Goal: Task Accomplishment & Management: Use online tool/utility

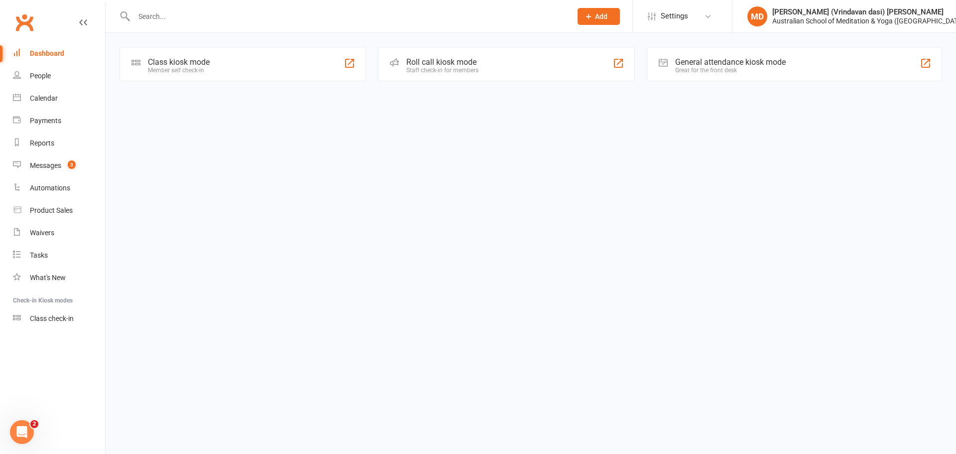
click at [203, 18] on input "text" at bounding box center [348, 16] width 434 height 14
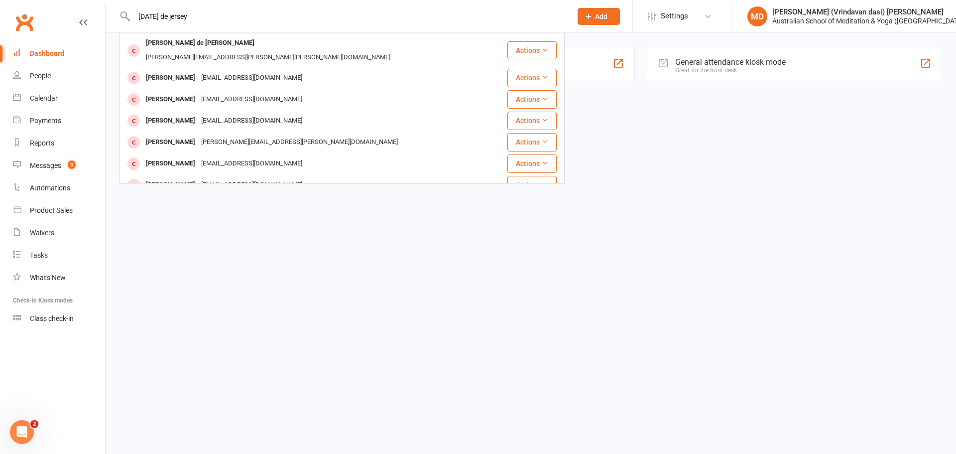
click at [186, 12] on input "noel de jersey" at bounding box center [348, 16] width 434 height 14
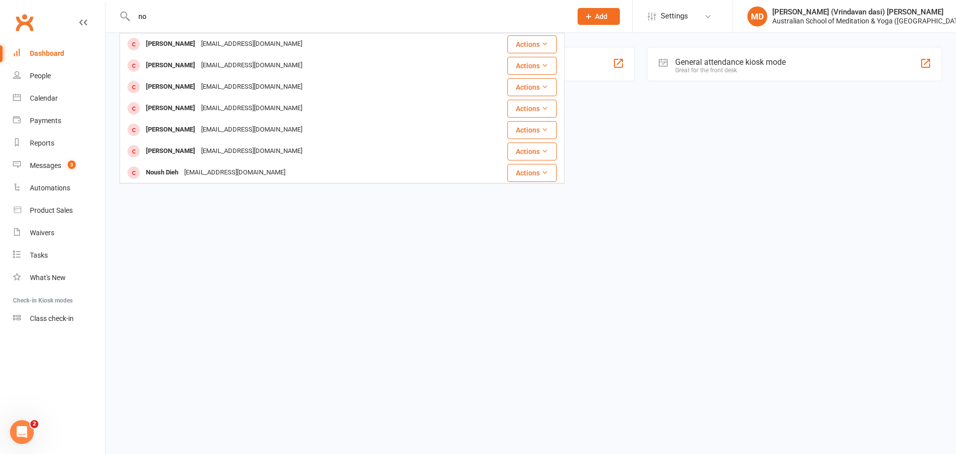
type input "n"
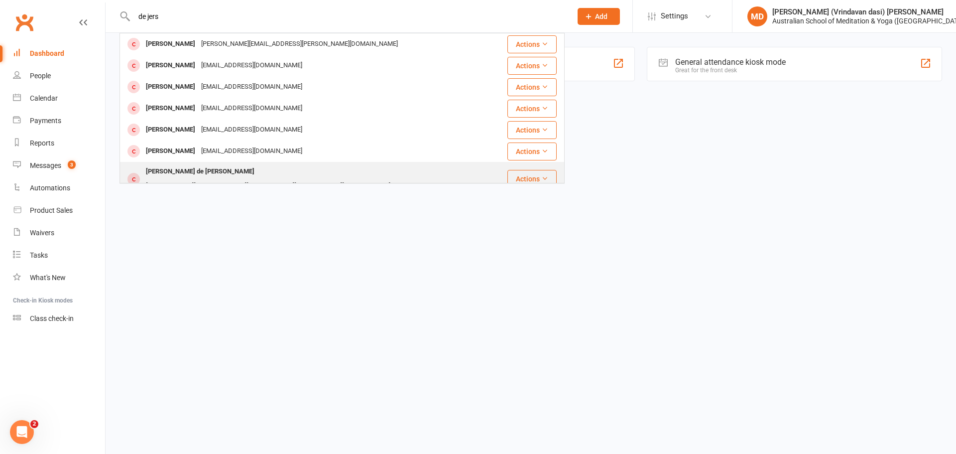
type input "de jers"
click at [237, 179] on div "edward.joel.figueroa@gmail.com" at bounding box center [268, 186] width 250 height 14
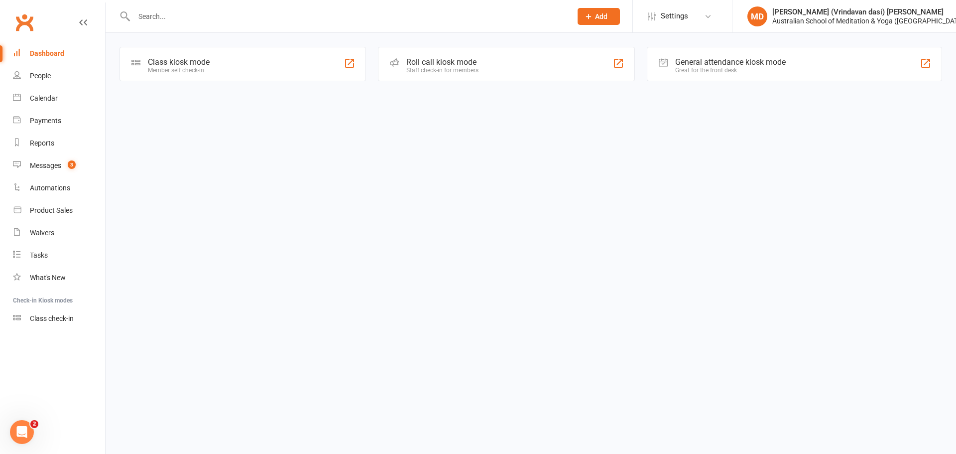
click at [177, 21] on input "text" at bounding box center [348, 16] width 434 height 14
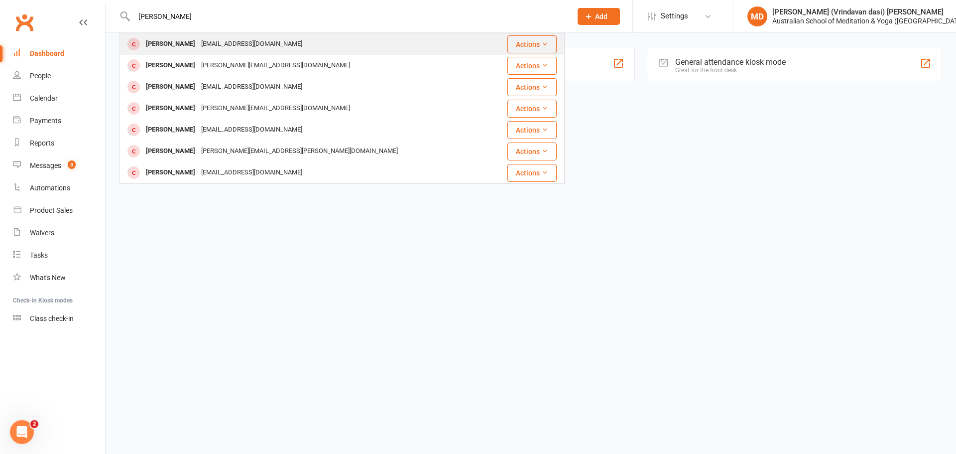
type input "madonna h"
click at [178, 43] on div "Madonna Hargreaves" at bounding box center [170, 44] width 55 height 14
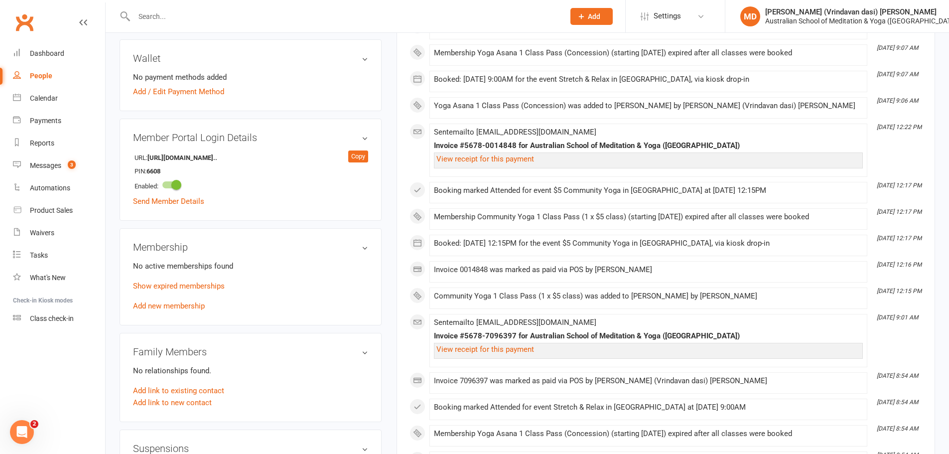
scroll to position [299, 0]
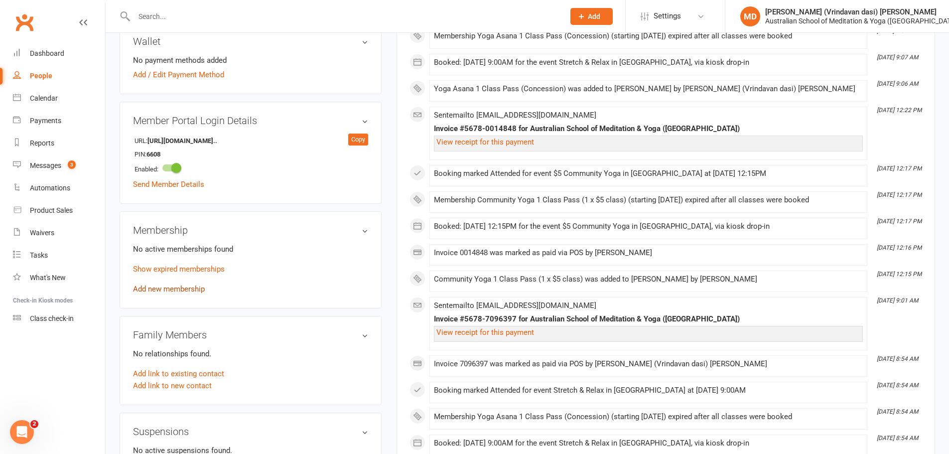
click at [188, 285] on link "Add new membership" at bounding box center [169, 288] width 72 height 9
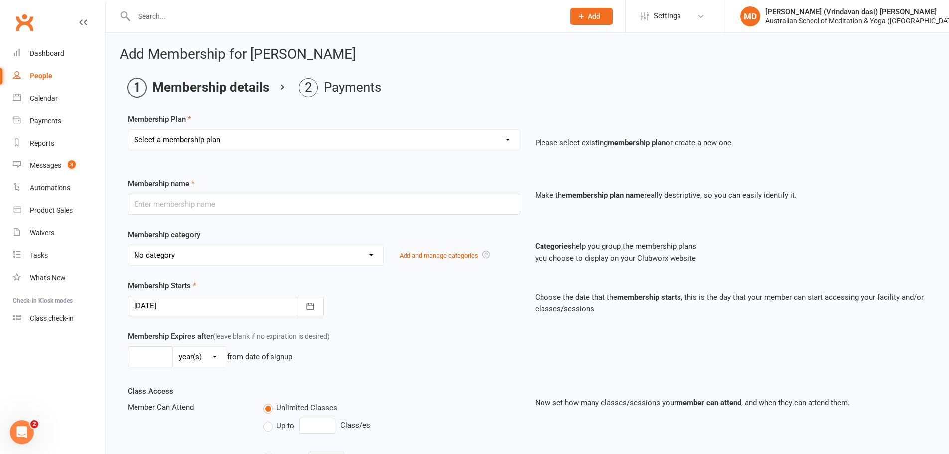
click at [516, 129] on select "Select a membership plan First Time Intro Offer (1 month Unlimited Meditation &…" at bounding box center [323, 139] width 391 height 20
click at [510, 136] on select "Select a membership plan First Time Intro Offer (1 month Unlimited Meditation &…" at bounding box center [323, 139] width 391 height 20
click at [505, 143] on select "Select a membership plan First Time Intro Offer (1 month Unlimited Meditation &…" at bounding box center [323, 139] width 391 height 20
select select "6"
click at [128, 129] on select "Select a membership plan First Time Intro Offer (1 month Unlimited Meditation &…" at bounding box center [323, 139] width 391 height 20
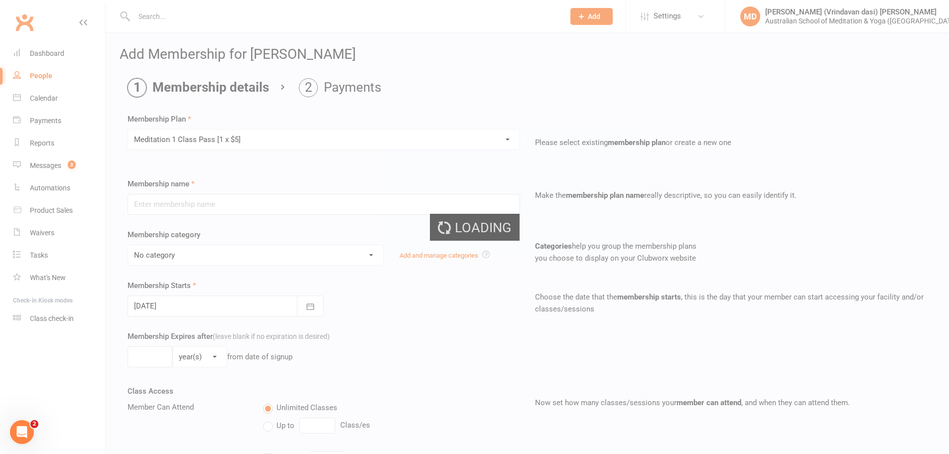
type input "Meditation 1 Class Pass [1 x $5]"
select select "4"
type input "3"
select select "2"
type input "1"
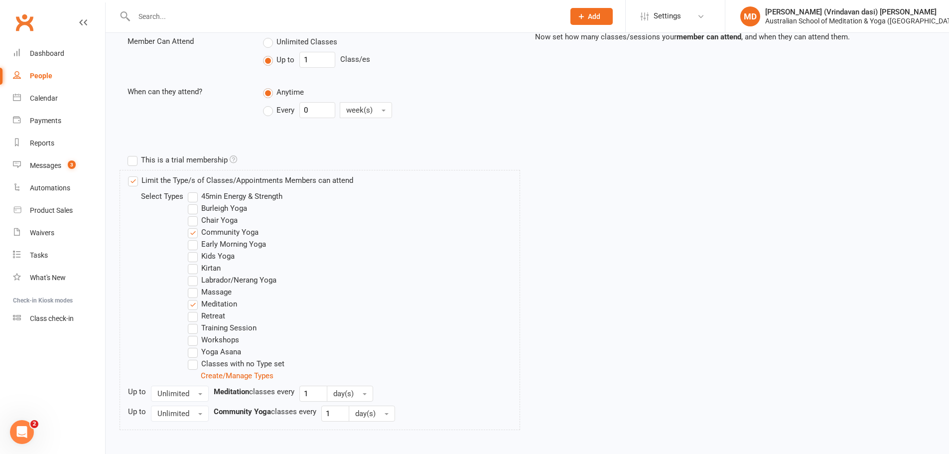
scroll to position [415, 0]
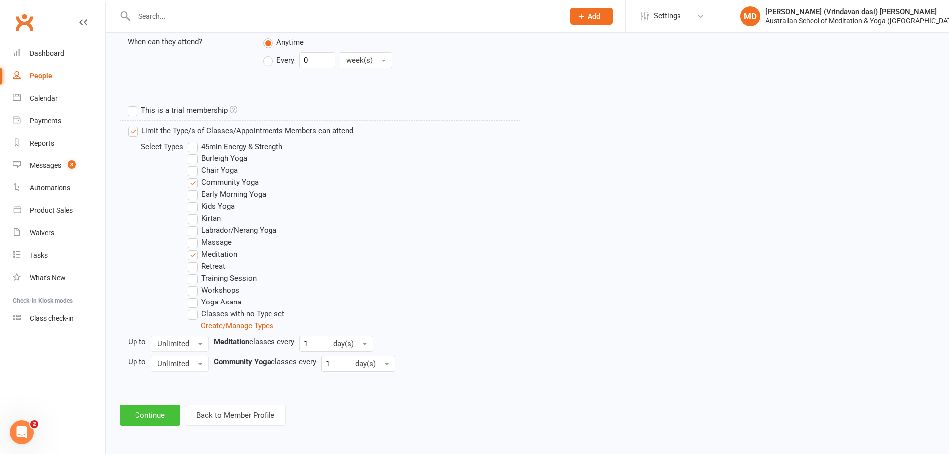
click at [157, 419] on button "Continue" at bounding box center [150, 414] width 61 height 21
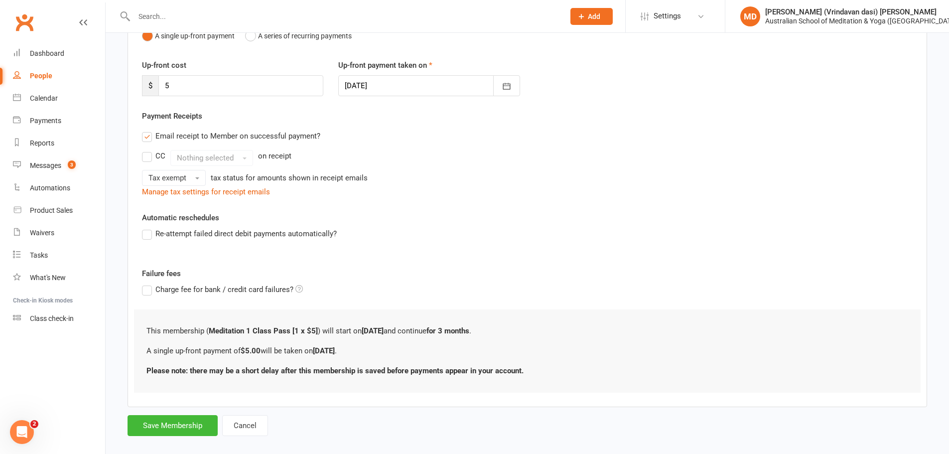
scroll to position [128, 0]
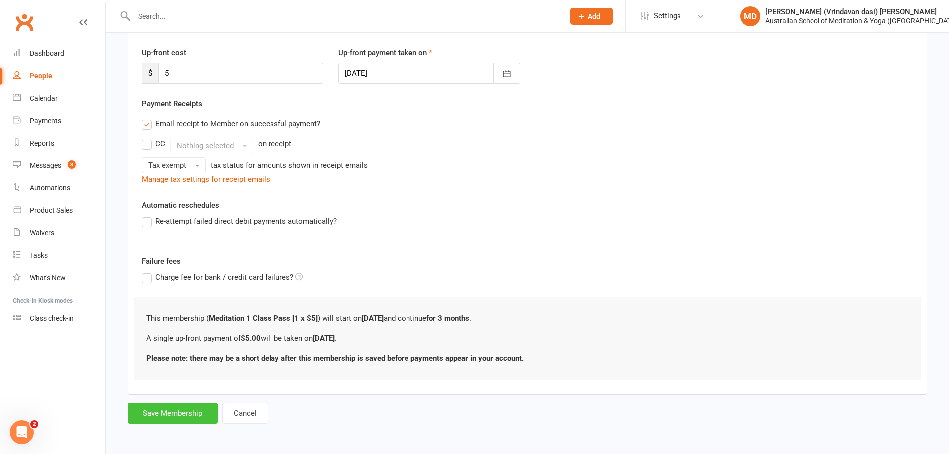
click at [158, 417] on button "Save Membership" at bounding box center [172, 412] width 90 height 21
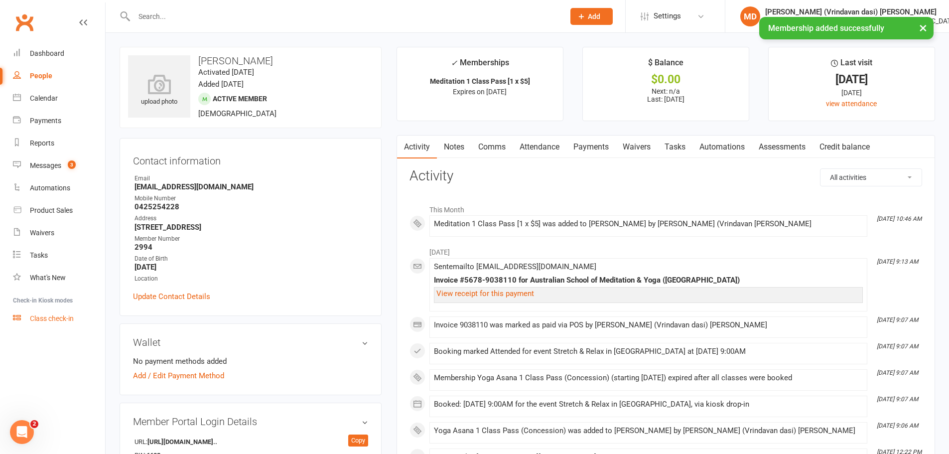
click at [30, 318] on div "Class check-in" at bounding box center [52, 318] width 44 height 8
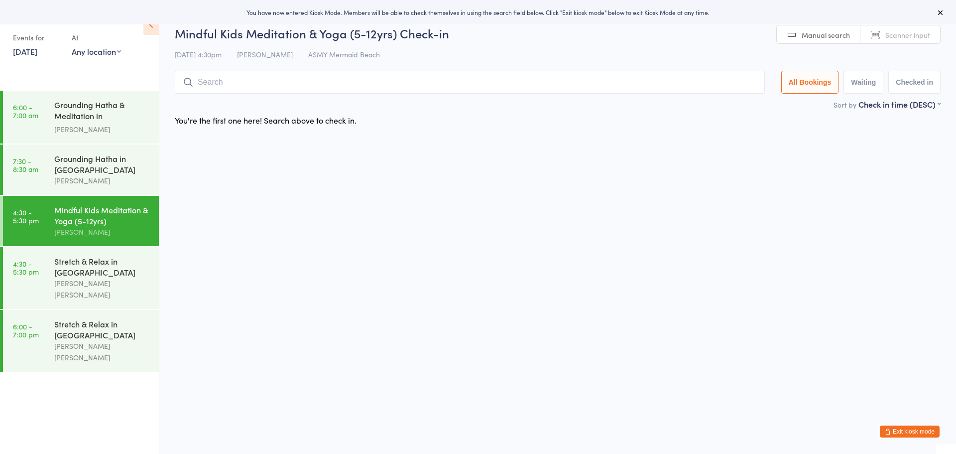
click at [27, 51] on link "[DATE]" at bounding box center [25, 51] width 24 height 11
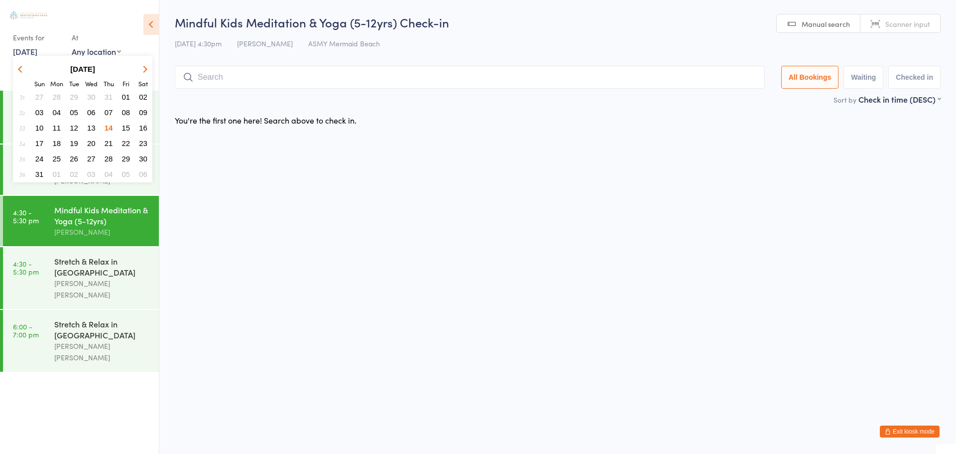
click at [91, 124] on span "13" at bounding box center [91, 127] width 8 height 8
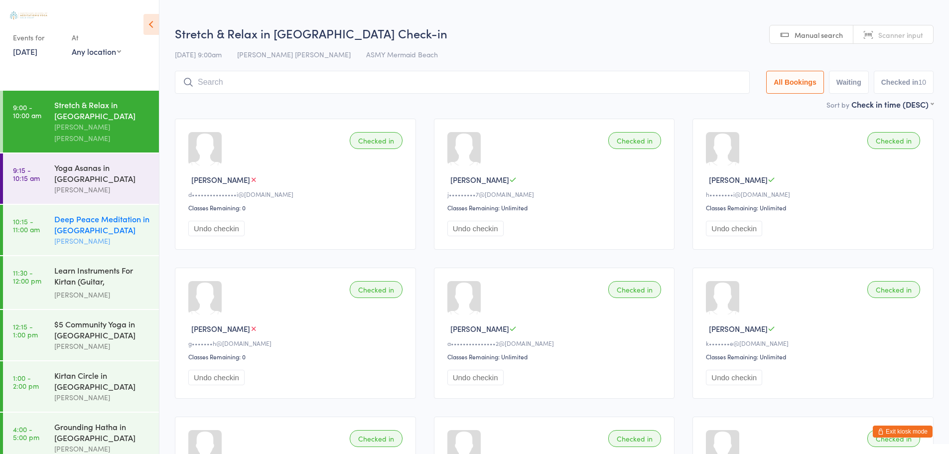
click at [82, 219] on div "Deep Peace Meditation in [GEOGRAPHIC_DATA]" at bounding box center [102, 224] width 96 height 22
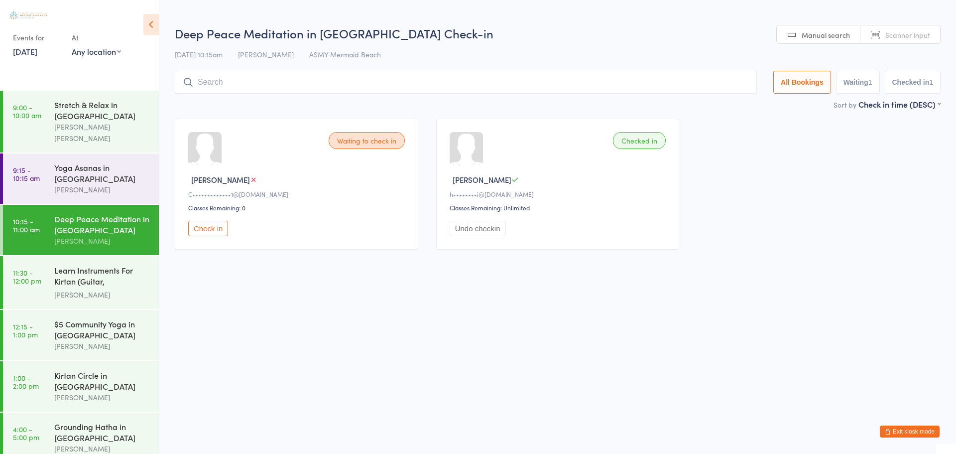
click at [207, 79] on input "search" at bounding box center [466, 82] width 582 height 23
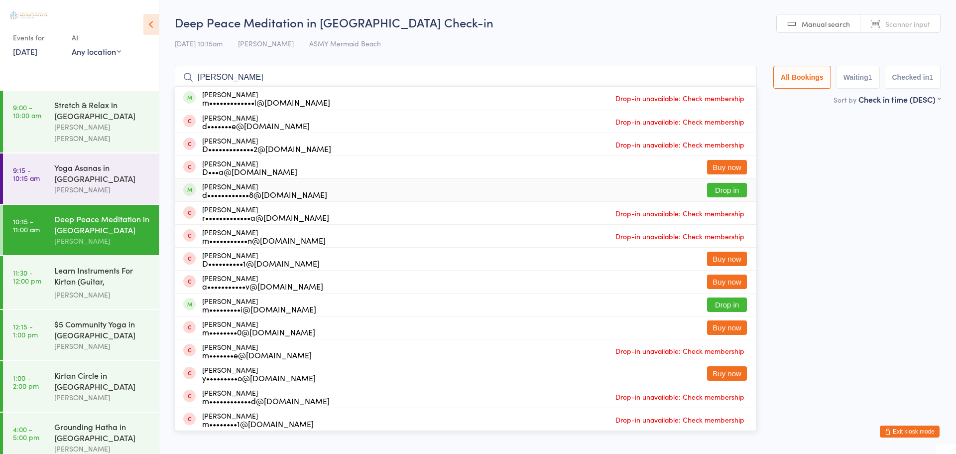
type input "madonna"
click at [927, 426] on button "Exit kiosk mode" at bounding box center [910, 431] width 60 height 12
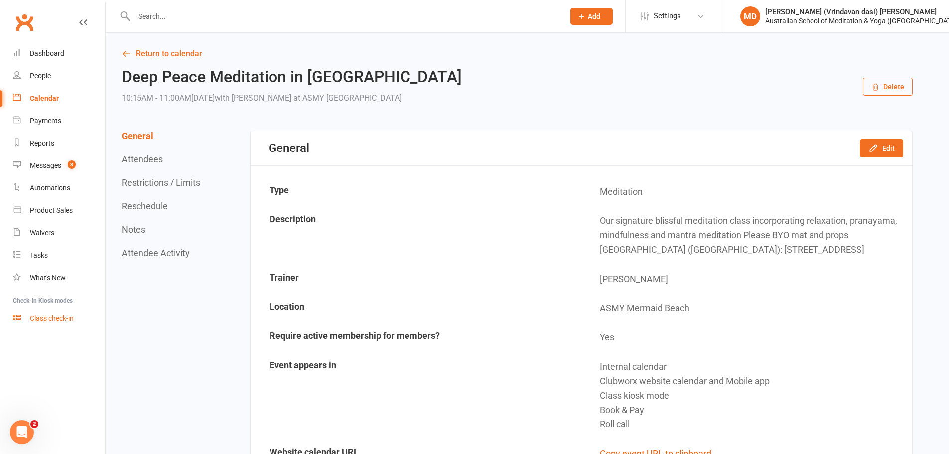
click at [70, 317] on div "Class check-in" at bounding box center [52, 318] width 44 height 8
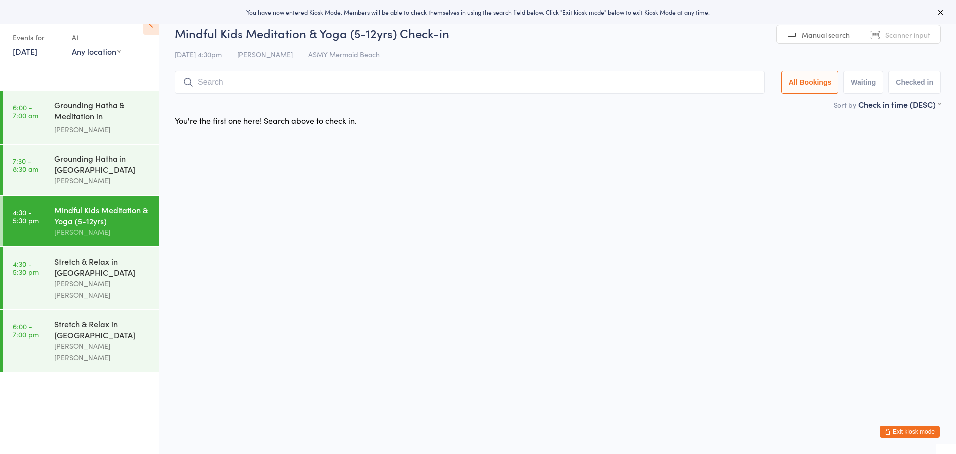
click at [26, 49] on link "[DATE]" at bounding box center [25, 51] width 24 height 11
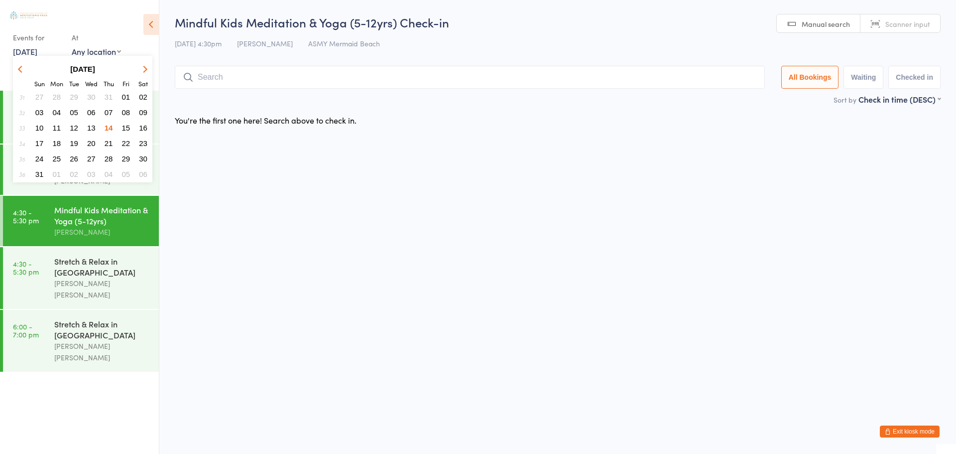
click at [92, 127] on span "13" at bounding box center [91, 127] width 8 height 8
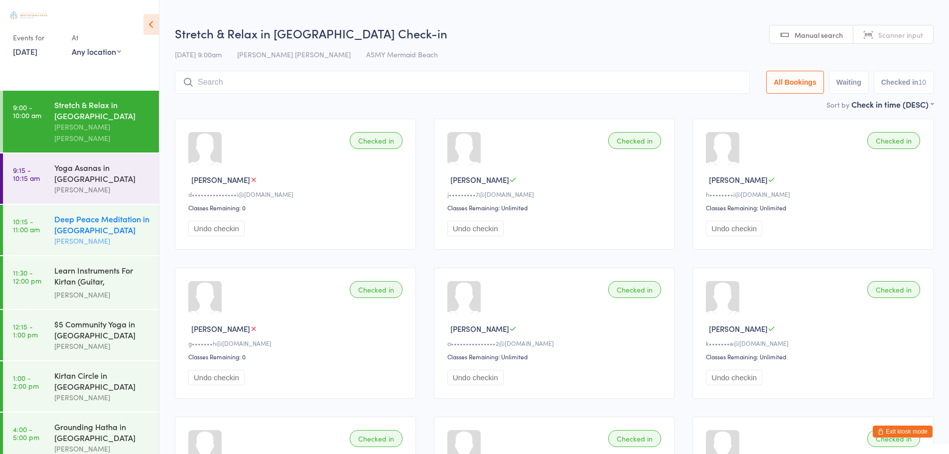
click at [99, 213] on div "Deep Peace Meditation in [GEOGRAPHIC_DATA]" at bounding box center [102, 224] width 96 height 22
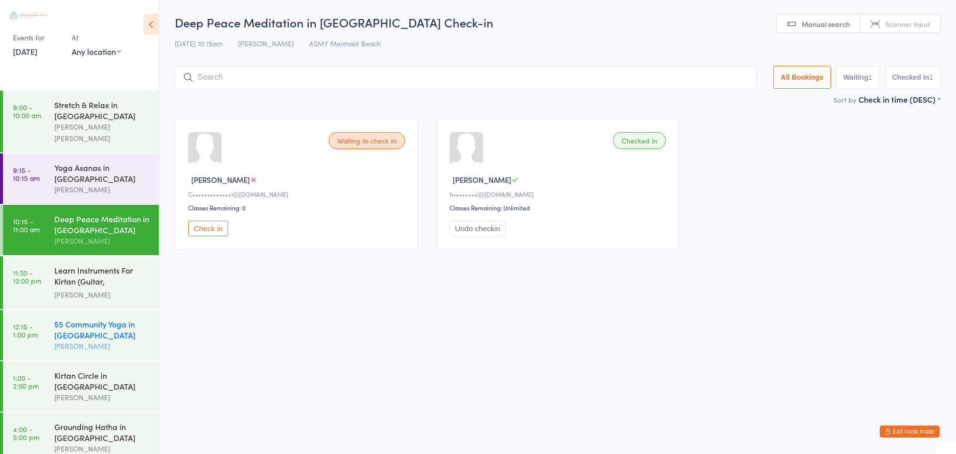
click at [91, 318] on div "$5 Community Yoga in [GEOGRAPHIC_DATA]" at bounding box center [102, 329] width 96 height 22
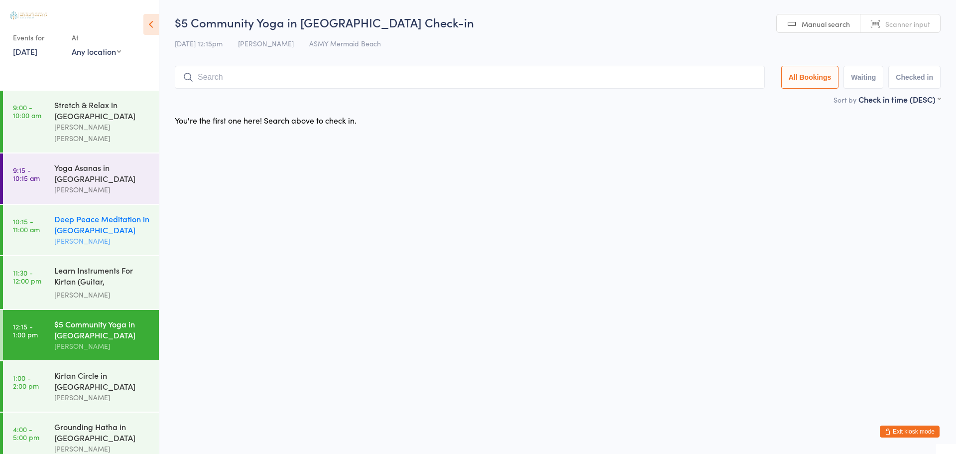
click at [98, 213] on div "Deep Peace Meditation in [GEOGRAPHIC_DATA]" at bounding box center [102, 224] width 96 height 22
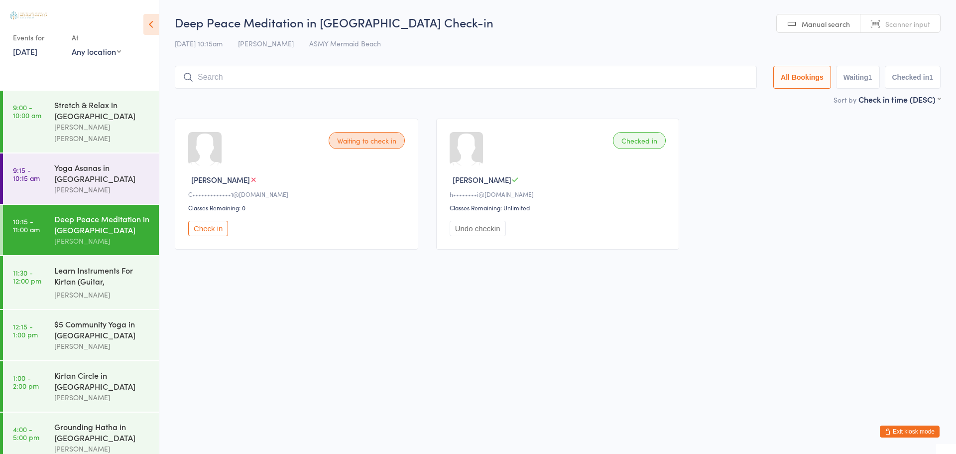
click at [208, 229] on button "Check in" at bounding box center [208, 228] width 40 height 15
